Goal: Connect with others: Connect with others

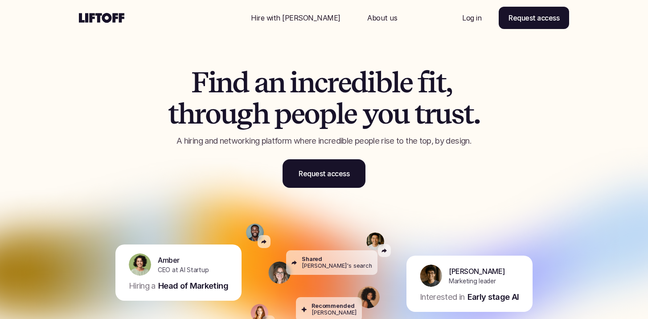
click at [468, 12] on div "Nav Link" at bounding box center [472, 17] width 41 height 21
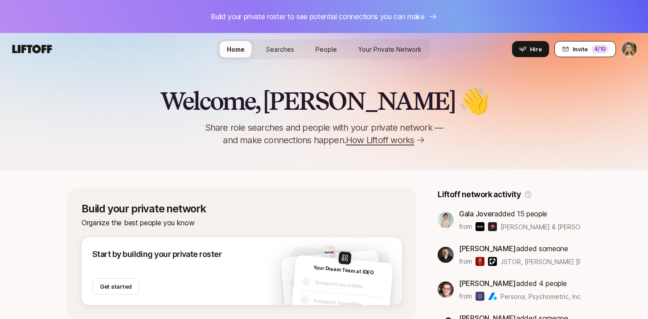
click at [584, 47] on span "Invite" at bounding box center [580, 49] width 15 height 9
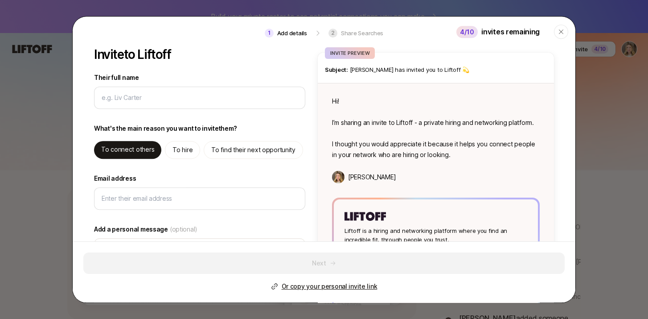
type textarea "x"
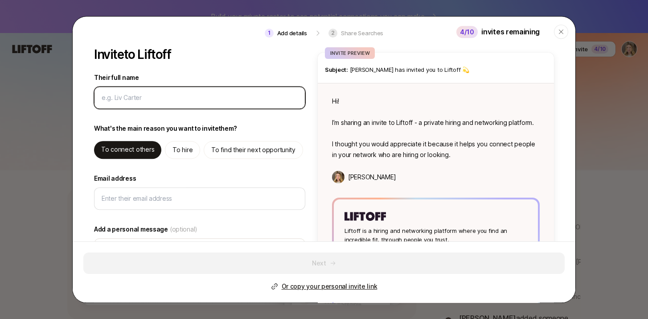
paste input "Katarina Lalovic"
type input "Katarina Lalovic"
type textarea "x"
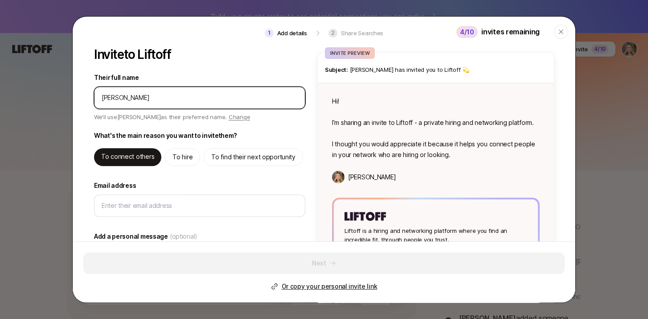
type input "Katarina Lalovic"
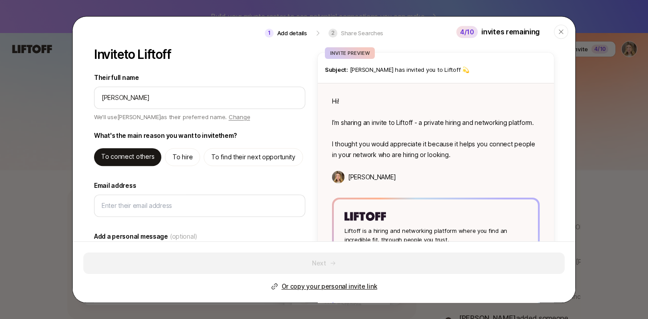
type textarea "Hi Katarina! I’m sharing an invite to Liftoff - a private hiring and networking…"
type textarea "x"
click at [227, 160] on p "To find their next opportunity" at bounding box center [253, 157] width 84 height 11
type textarea "Hi Katarina! I’m sharing an invite to Liftoff - you can use it to find high qua…"
type textarea "x"
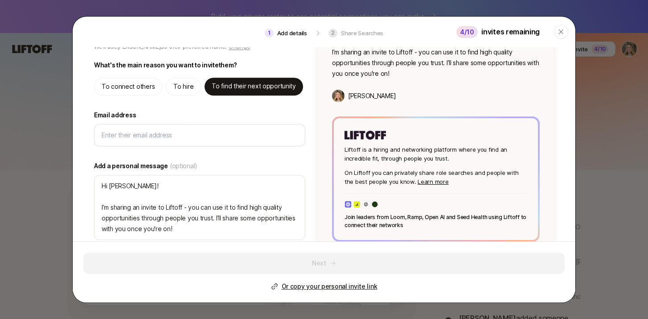
scroll to position [74, 0]
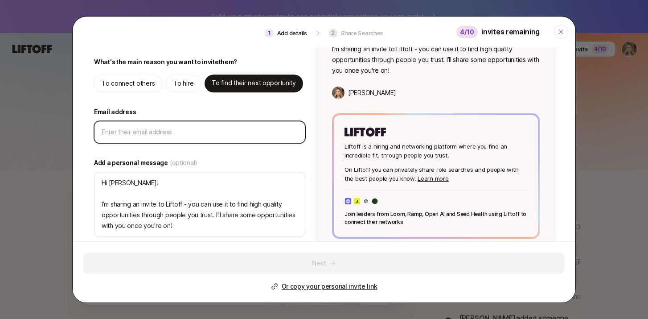
click at [137, 132] on input "Email address" at bounding box center [200, 132] width 196 height 11
paste input "katarinalalovic7@gmail.com"
type input "katarinalalovic7@gmail.com"
type textarea "x"
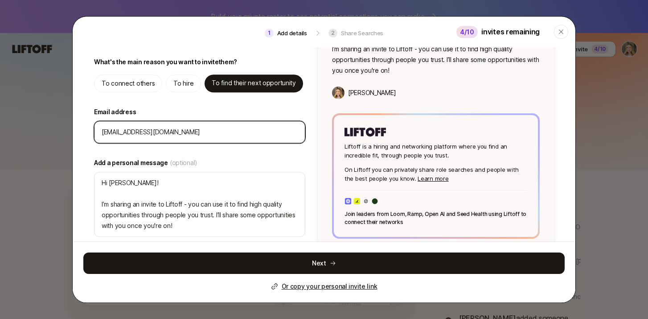
scroll to position [94, 0]
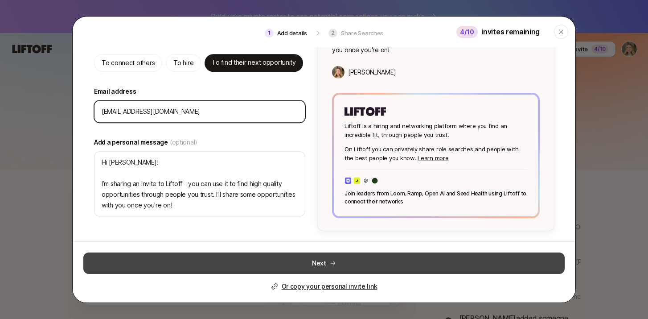
type input "katarinalalovic7@gmail.com"
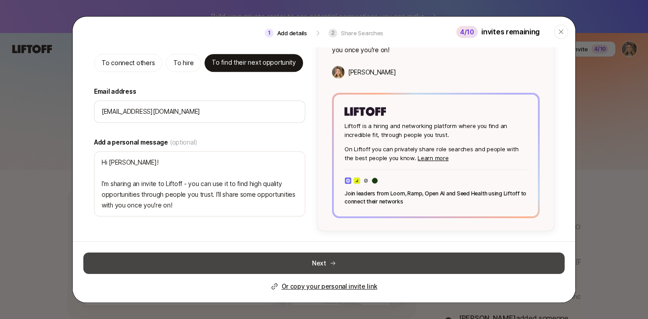
click at [305, 264] on button "Next" at bounding box center [323, 262] width 481 height 21
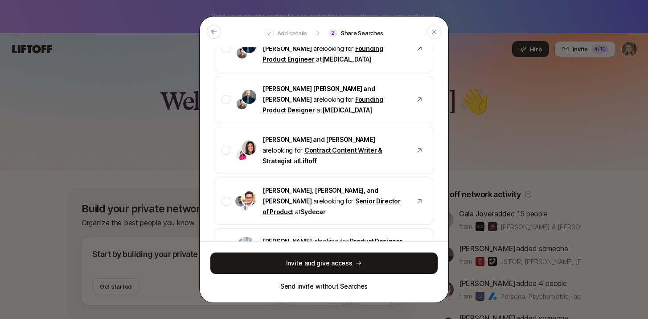
scroll to position [255, 0]
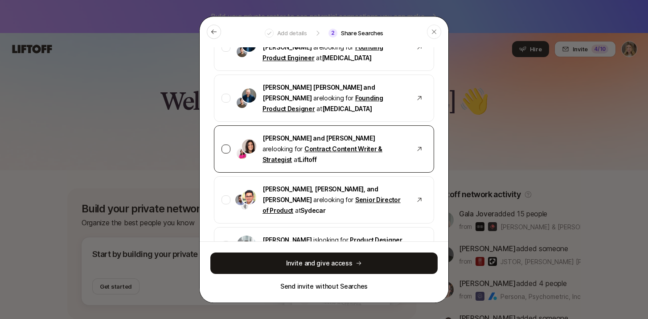
click at [222, 145] on div at bounding box center [226, 149] width 9 height 9
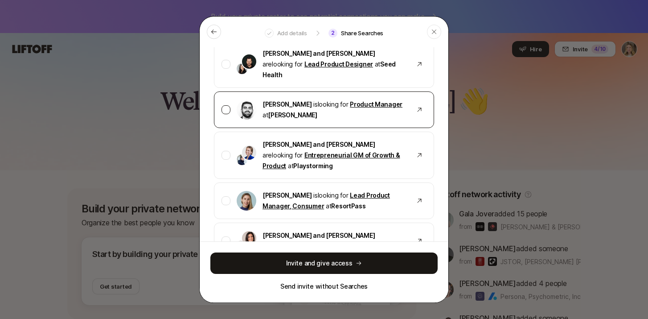
scroll to position [703, 0]
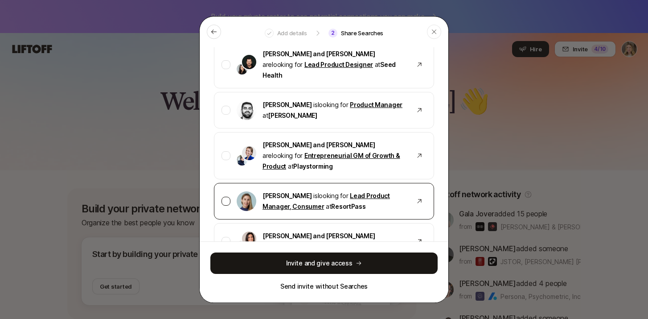
click at [226, 197] on div at bounding box center [226, 201] width 9 height 9
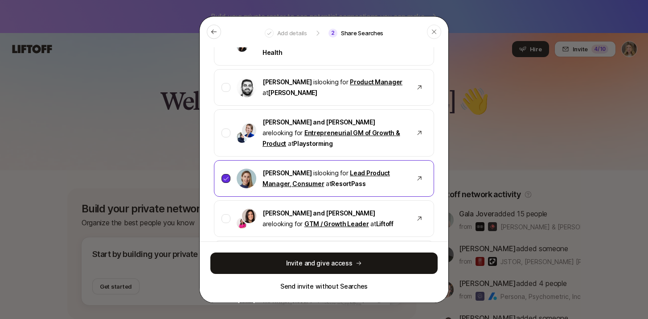
scroll to position [727, 0]
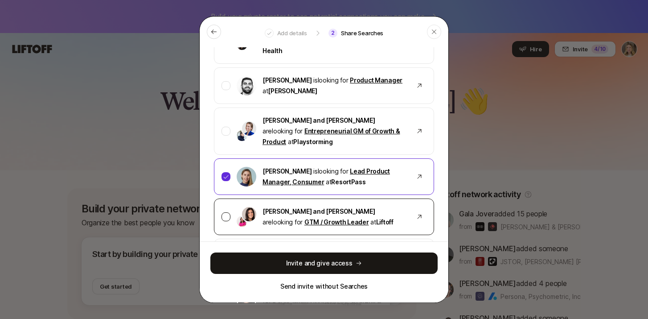
click at [226, 213] on div at bounding box center [226, 217] width 9 height 9
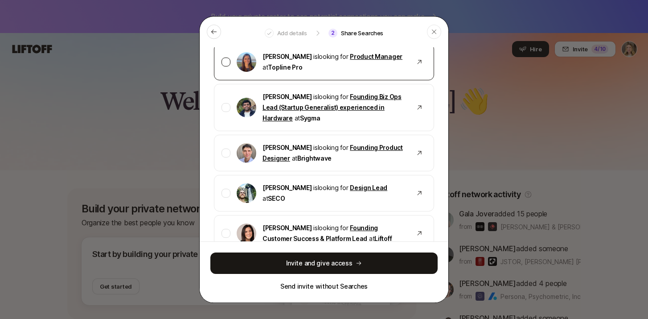
scroll to position [1073, 0]
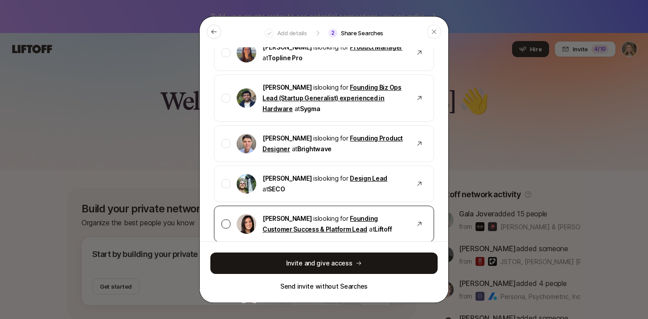
click at [226, 220] on div at bounding box center [226, 224] width 9 height 9
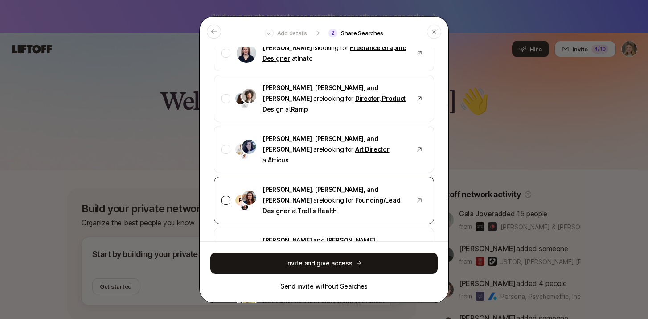
scroll to position [1287, 0]
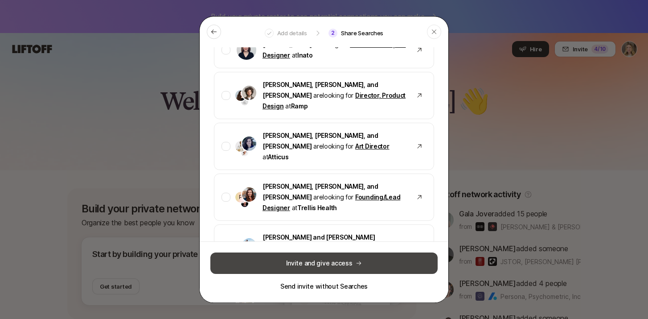
click at [290, 261] on button "Invite and give access" at bounding box center [323, 262] width 227 height 21
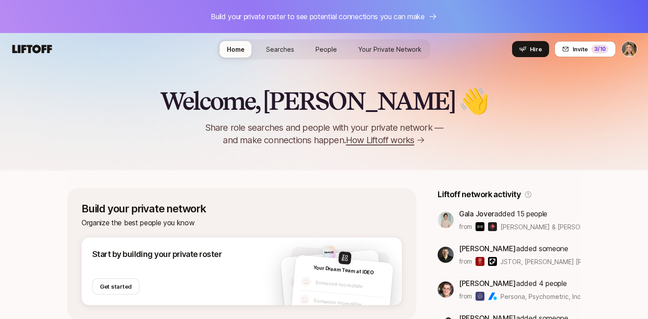
click at [284, 48] on span "Searches" at bounding box center [280, 49] width 28 height 8
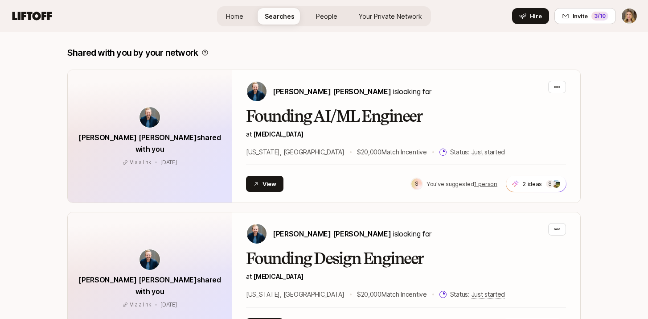
scroll to position [725, 0]
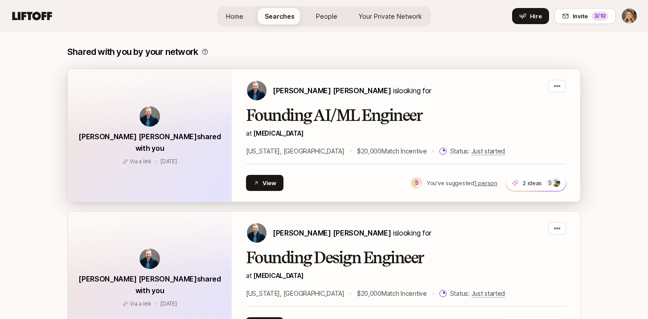
click at [300, 112] on h2 "Founding AI/ML Engineer" at bounding box center [406, 116] width 320 height 18
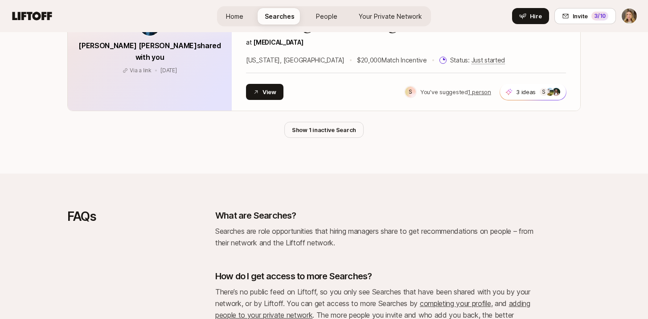
scroll to position [1102, 0]
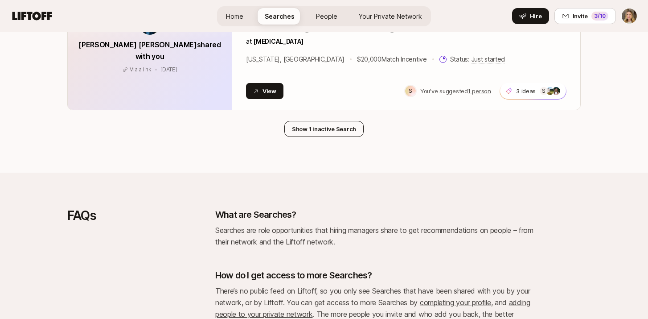
click at [312, 131] on button "Show 1 inactive Search" at bounding box center [323, 129] width 79 height 16
